Goal: Navigation & Orientation: Find specific page/section

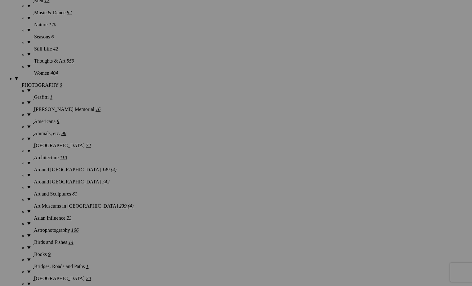
scroll to position [933, 0]
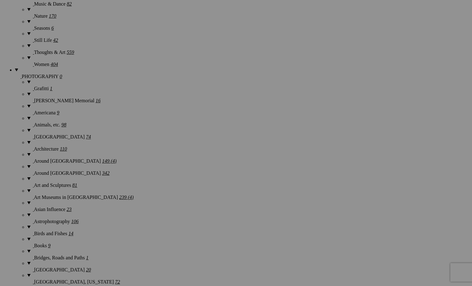
click at [175, 110] on img at bounding box center [172, 114] width 31 height 46
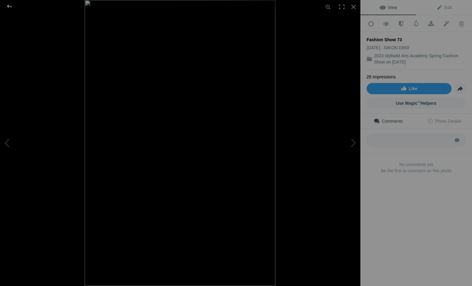
click at [8, 6] on div at bounding box center [9, 6] width 22 height 12
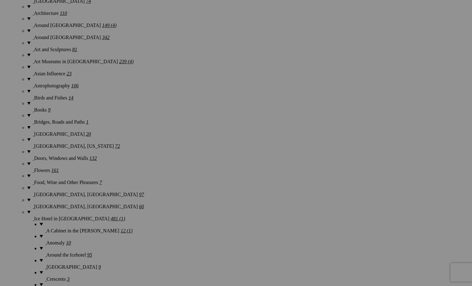
scroll to position [1070, 0]
click at [282, 132] on img at bounding box center [283, 134] width 29 height 46
